Goal: Task Accomplishment & Management: Use online tool/utility

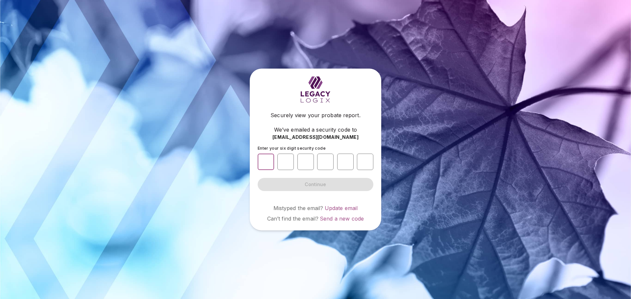
click at [263, 160] on input "number" at bounding box center [266, 162] width 16 height 16
type input "*"
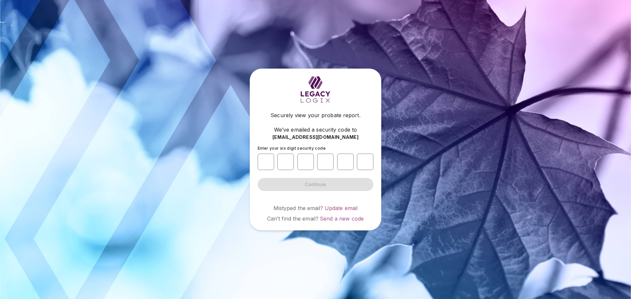
type input "*"
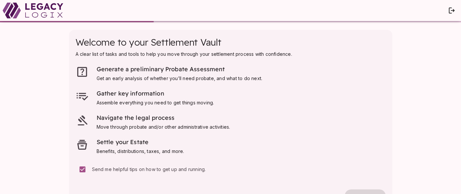
scroll to position [23, 0]
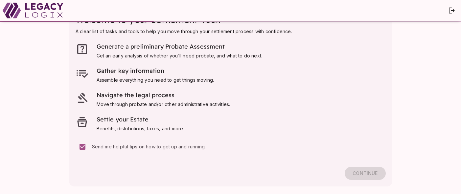
click at [369, 170] on div "Continue" at bounding box center [231, 167] width 310 height 26
click at [357, 171] on span "Continue" at bounding box center [365, 174] width 25 height 6
